Goal: Navigation & Orientation: Find specific page/section

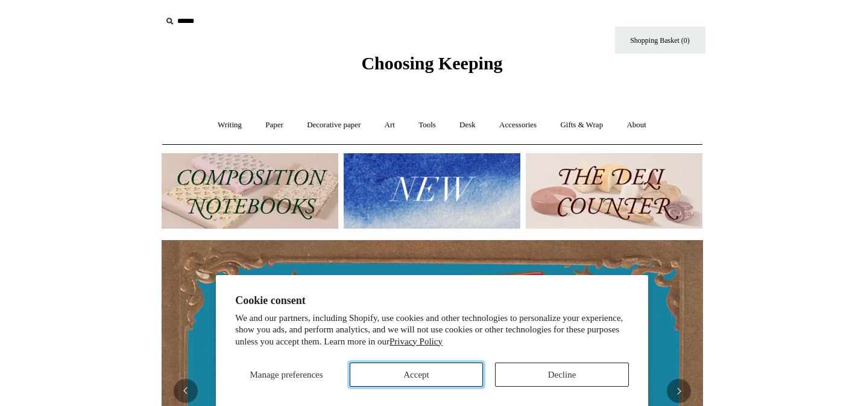
click at [436, 375] on button "Accept" at bounding box center [417, 374] width 134 height 24
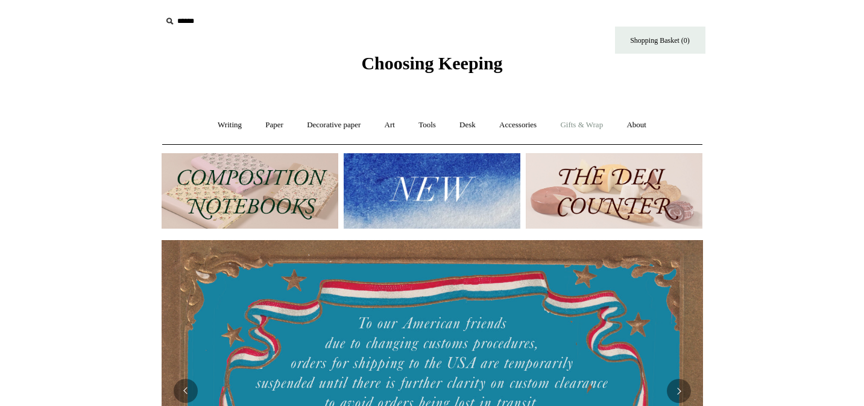
click at [576, 122] on link "Gifts & Wrap +" at bounding box center [581, 125] width 65 height 32
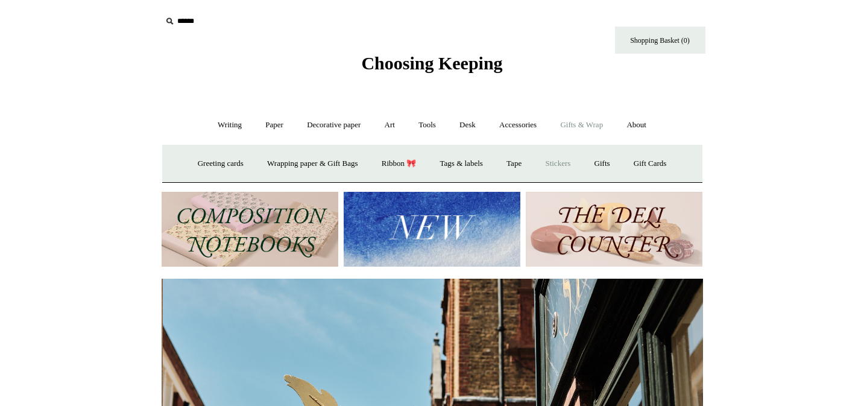
scroll to position [0, 542]
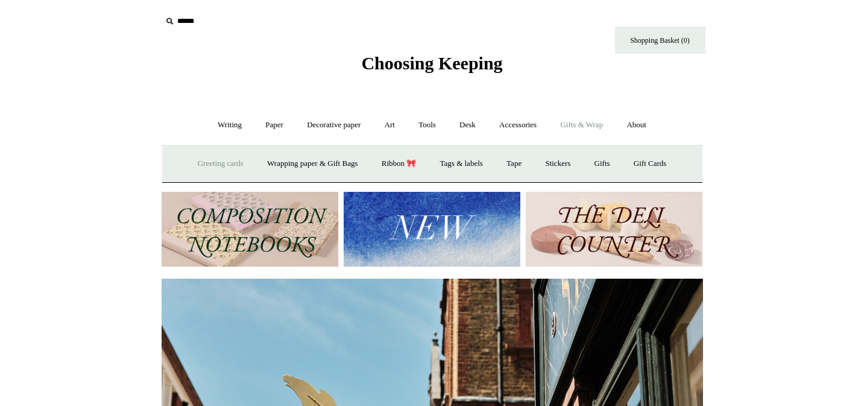
click at [224, 169] on link "Greeting cards +" at bounding box center [221, 164] width 68 height 32
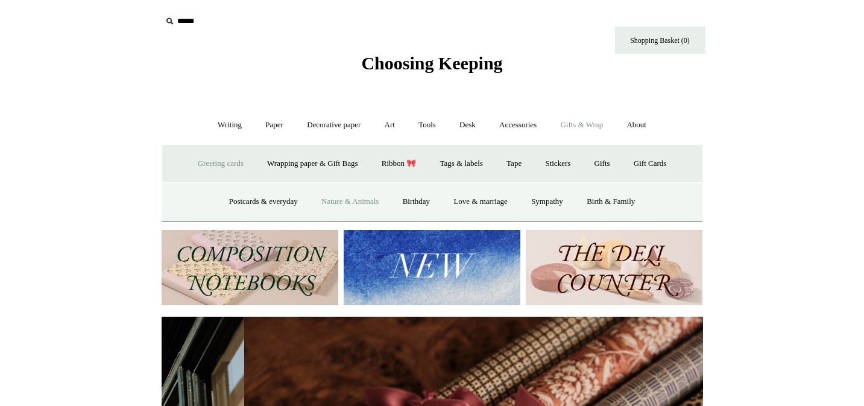
scroll to position [0, 1083]
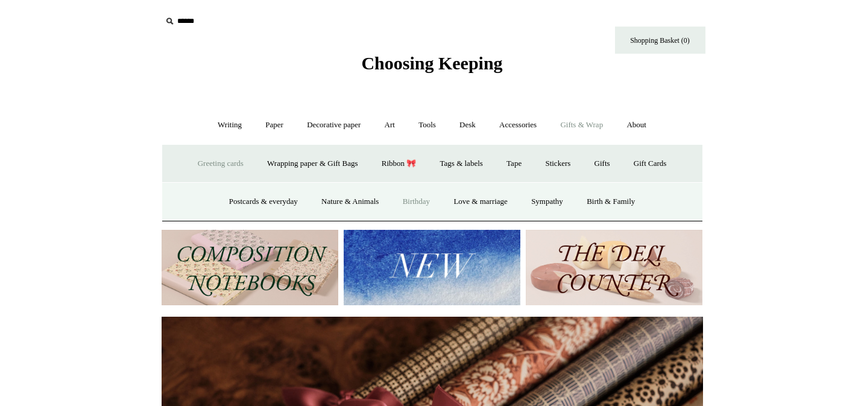
click at [422, 200] on link "Birthday" at bounding box center [416, 202] width 49 height 32
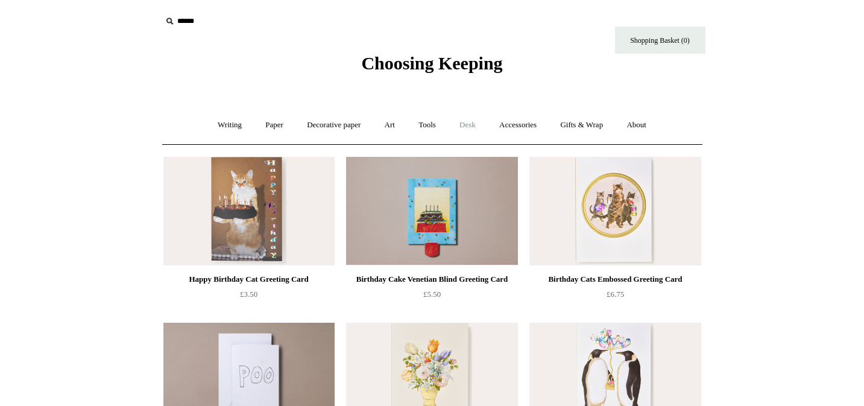
click at [467, 130] on link "Desk +" at bounding box center [468, 125] width 38 height 32
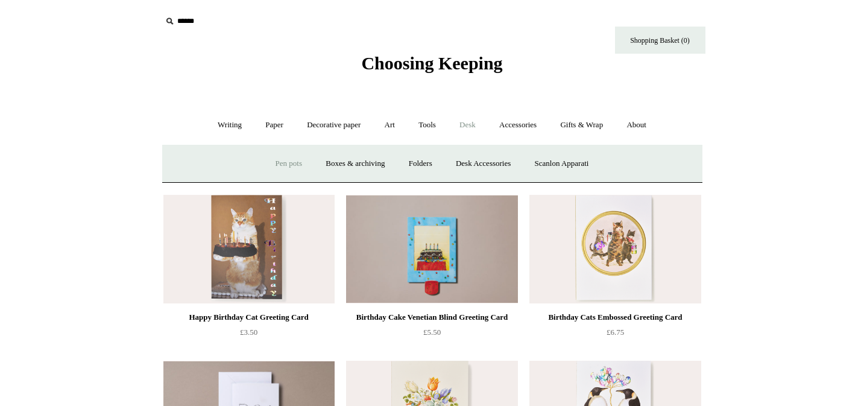
click at [280, 164] on link "Pen pots" at bounding box center [289, 164] width 48 height 32
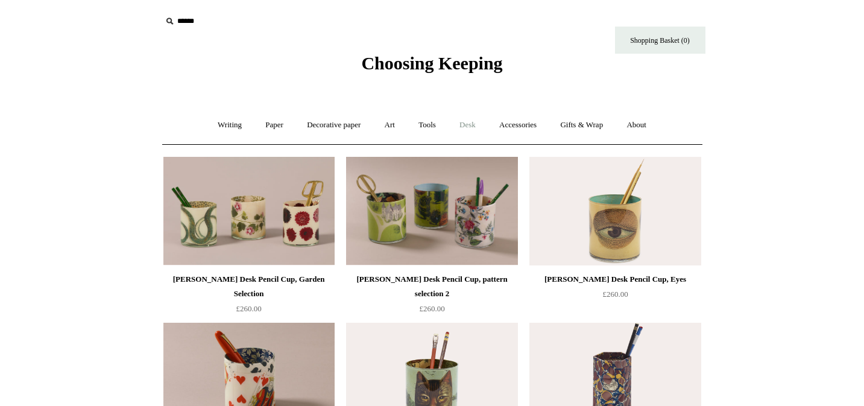
click at [471, 125] on link "Desk +" at bounding box center [468, 125] width 38 height 32
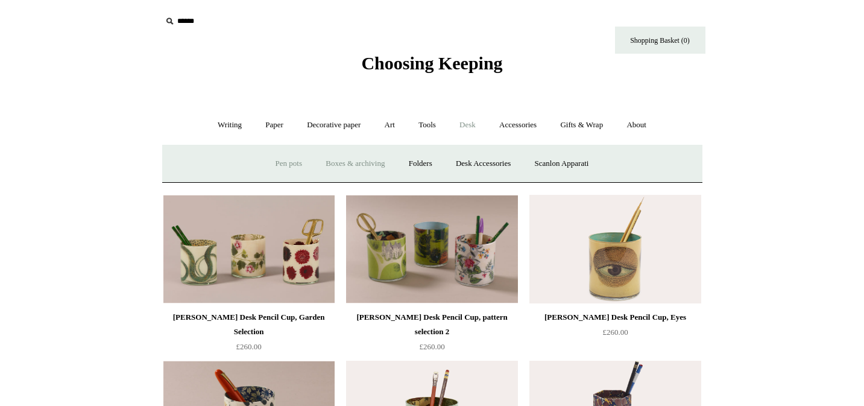
click at [365, 162] on link "Boxes & archiving" at bounding box center [355, 164] width 81 height 32
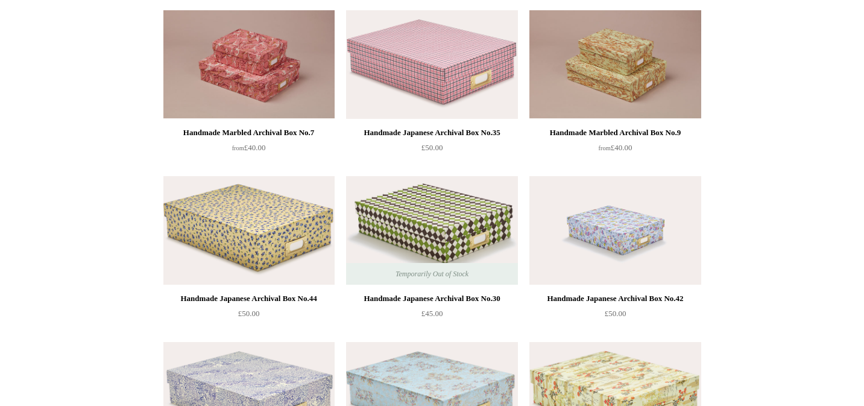
scroll to position [691, 0]
